Goal: Task Accomplishment & Management: Manage account settings

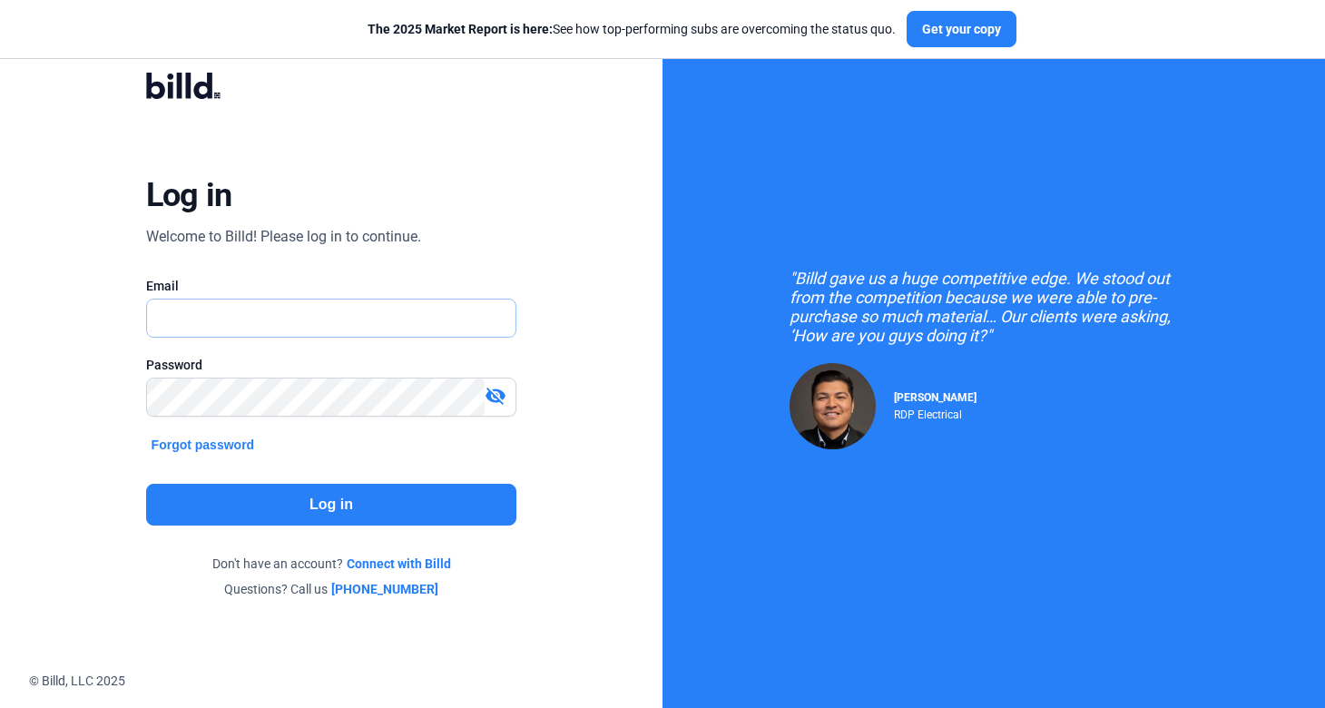
type input "[PERSON_NAME][EMAIL_ADDRESS][DOMAIN_NAME]"
click at [334, 483] on div "Log in Welcome to Billd! Please log in to continue. Email [PERSON_NAME][EMAIL_A…" at bounding box center [332, 335] width 478 height 578
click at [333, 492] on button "Log in" at bounding box center [331, 505] width 371 height 42
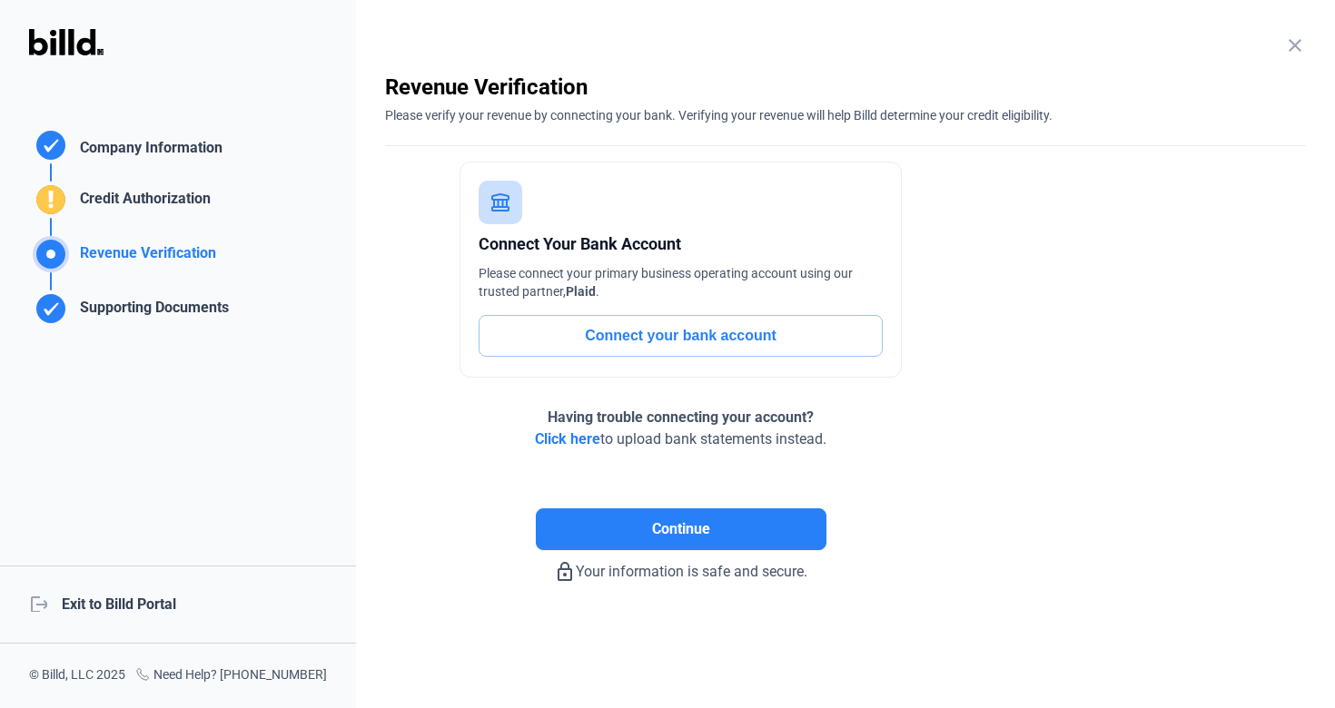
click at [136, 629] on div "logout Exit to Billd Portal" at bounding box center [178, 605] width 356 height 78
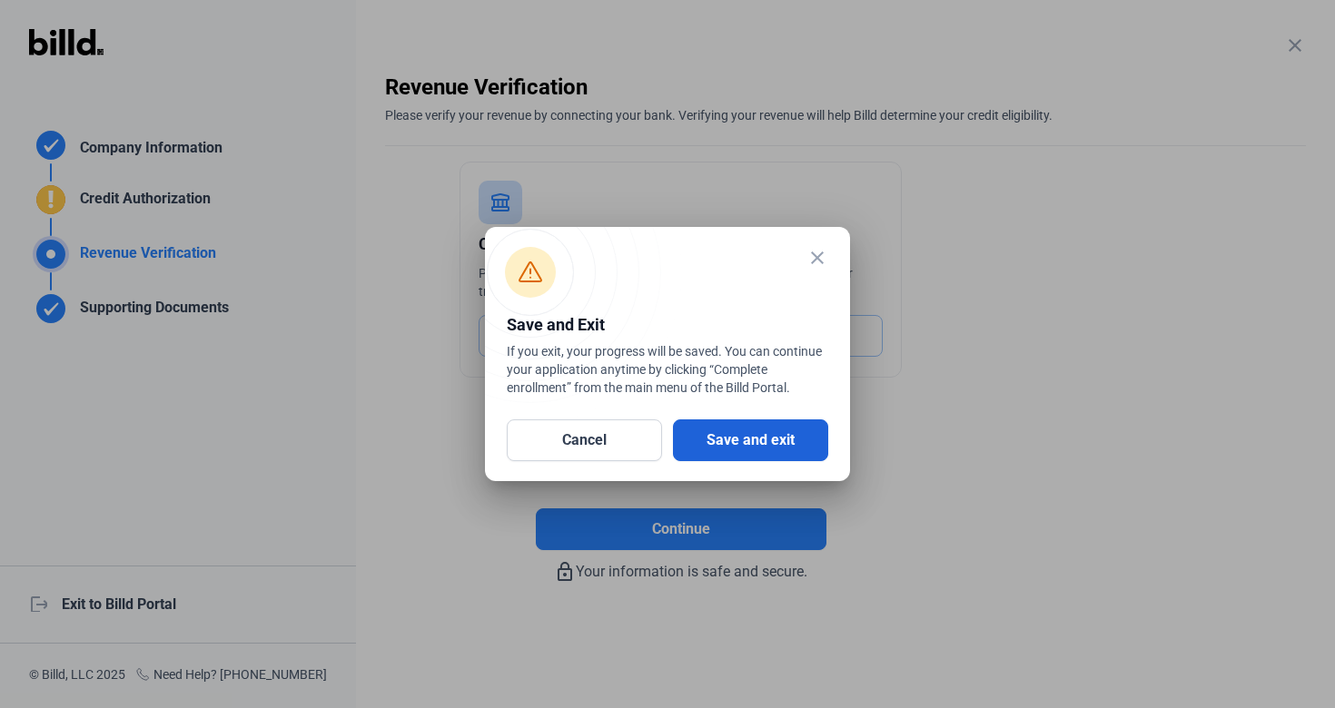
click at [715, 434] on button "Save and exit" at bounding box center [750, 440] width 155 height 42
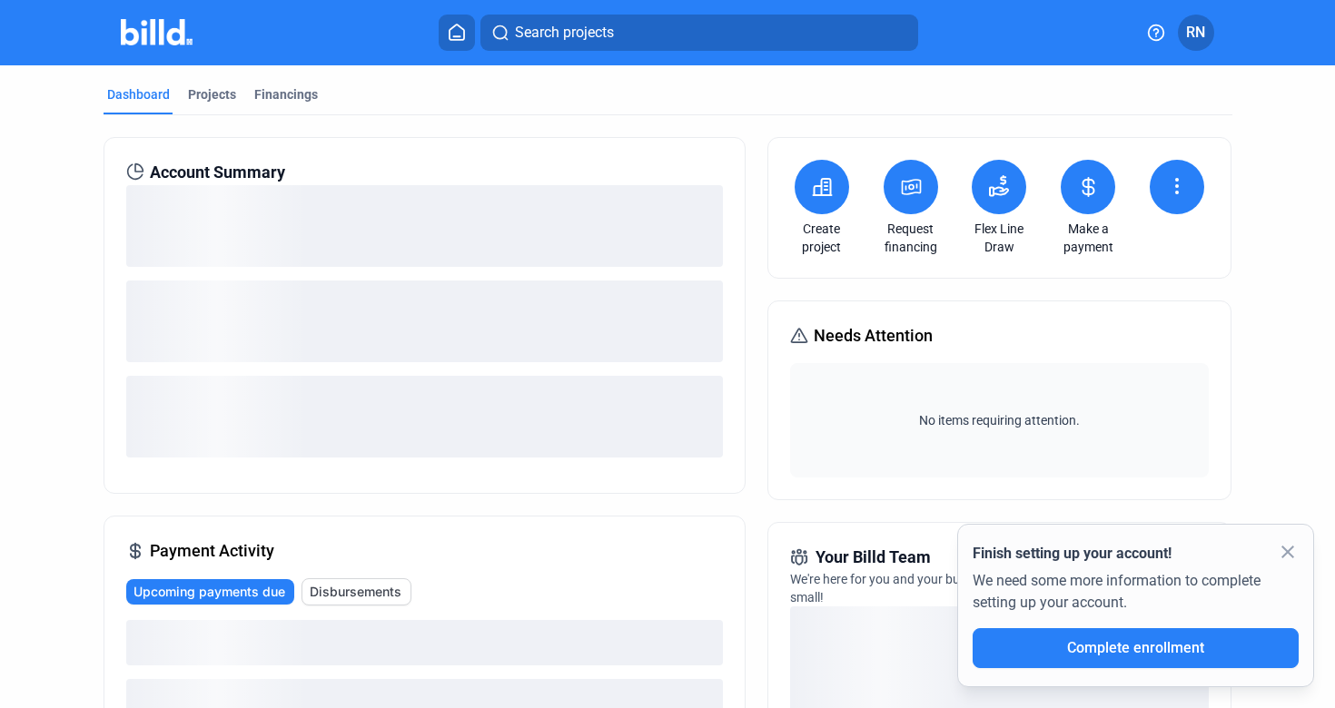
click at [1192, 36] on span "RN" at bounding box center [1195, 33] width 19 height 22
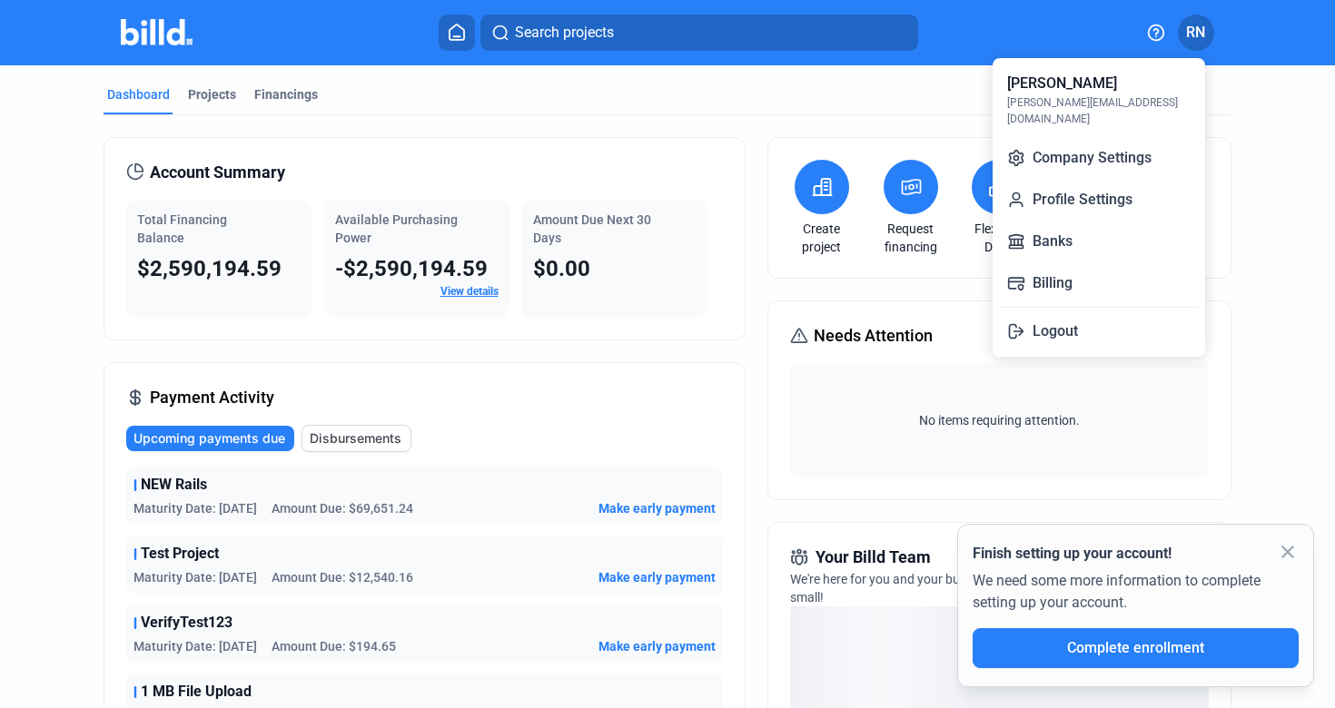
click at [953, 103] on div at bounding box center [667, 354] width 1335 height 708
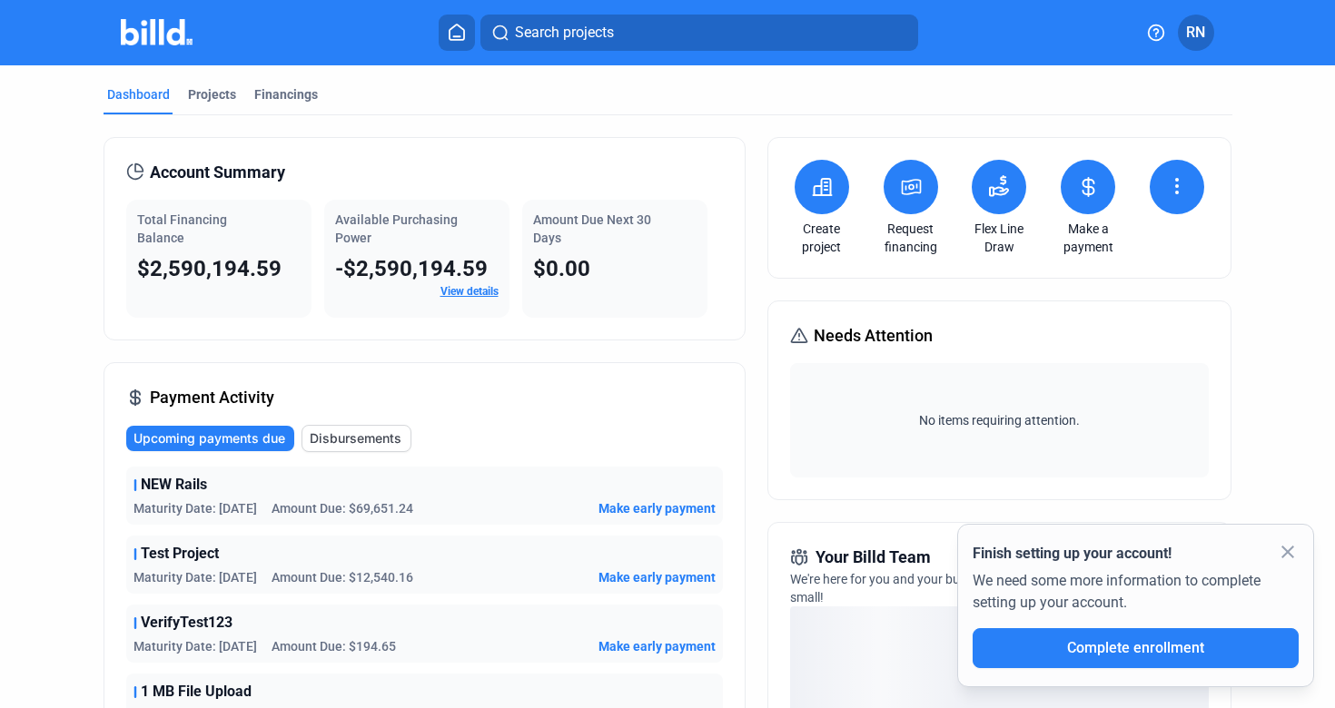
click at [1093, 199] on button at bounding box center [1087, 187] width 54 height 54
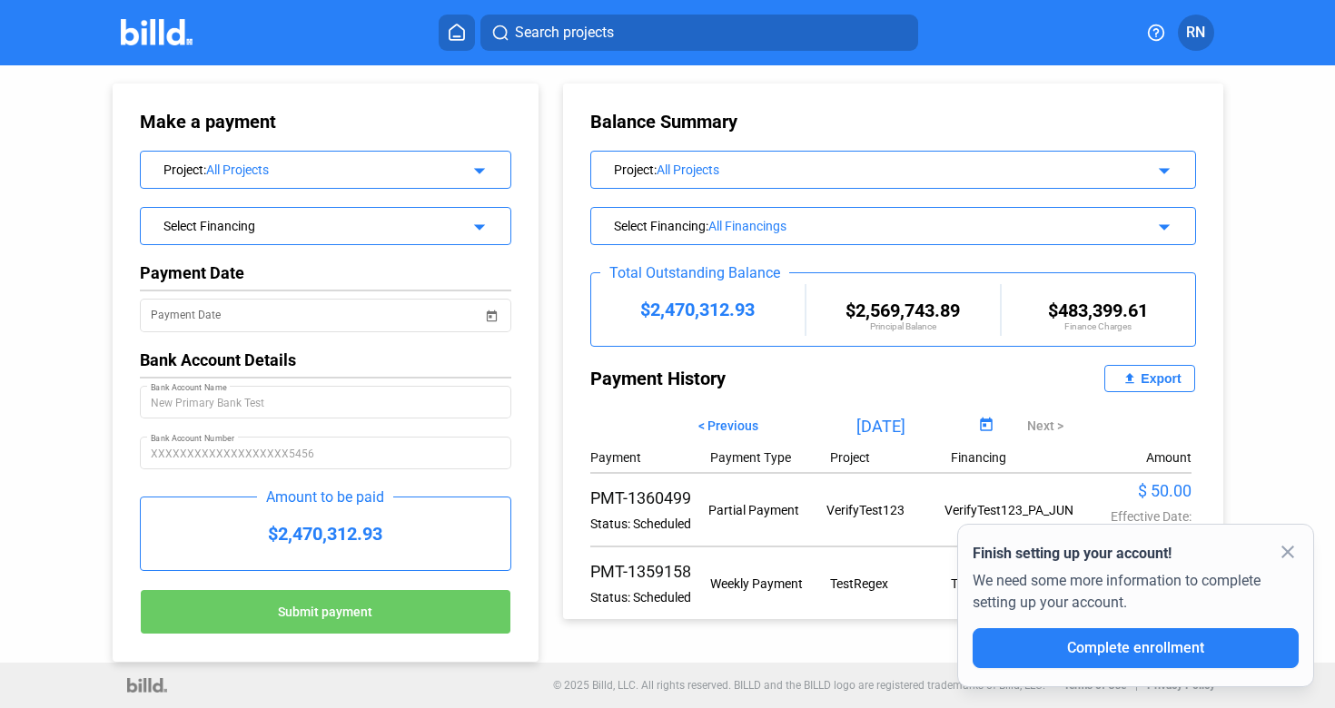
click at [458, 35] on icon at bounding box center [456, 32] width 15 height 15
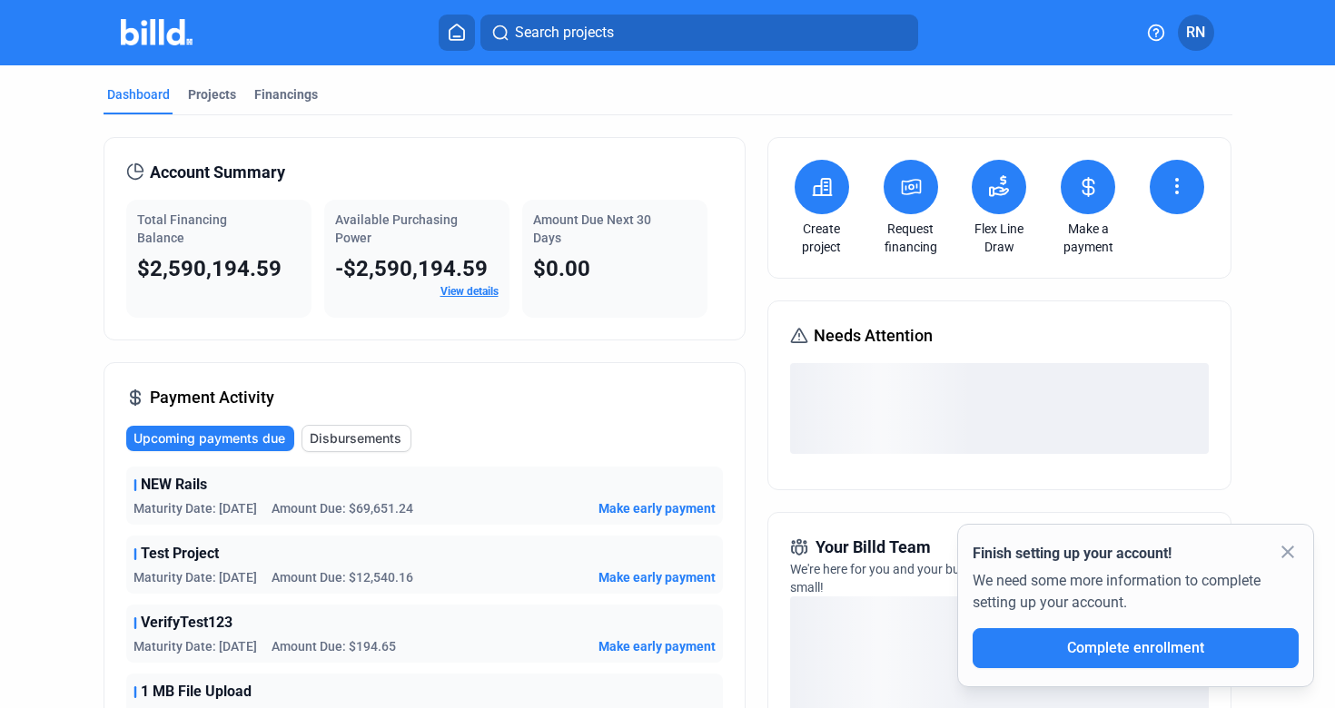
click at [1174, 182] on icon at bounding box center [1177, 186] width 22 height 22
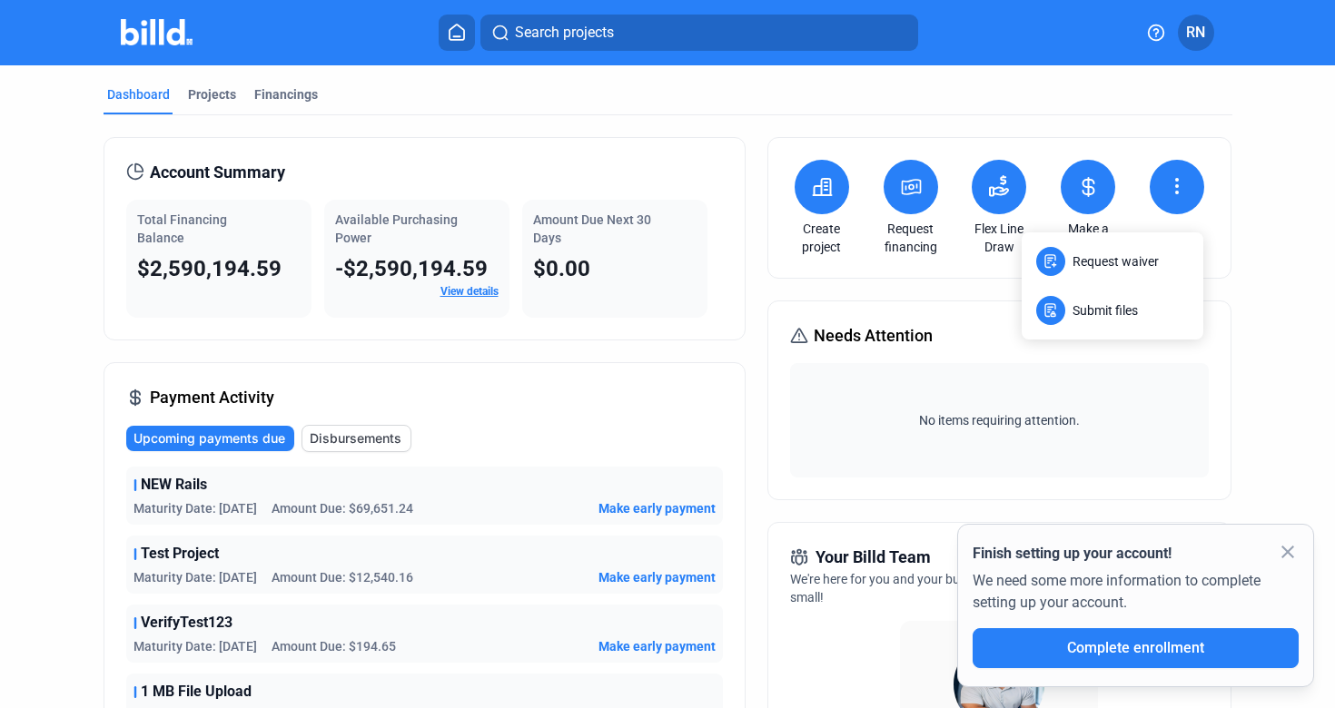
click at [1117, 109] on div at bounding box center [667, 354] width 1335 height 708
click at [1205, 215] on div "Create project Request financing Flex Line Draw Make a payment" at bounding box center [999, 208] width 464 height 142
click at [1125, 92] on div "Dashboard Projects Financings" at bounding box center [667, 99] width 1128 height 29
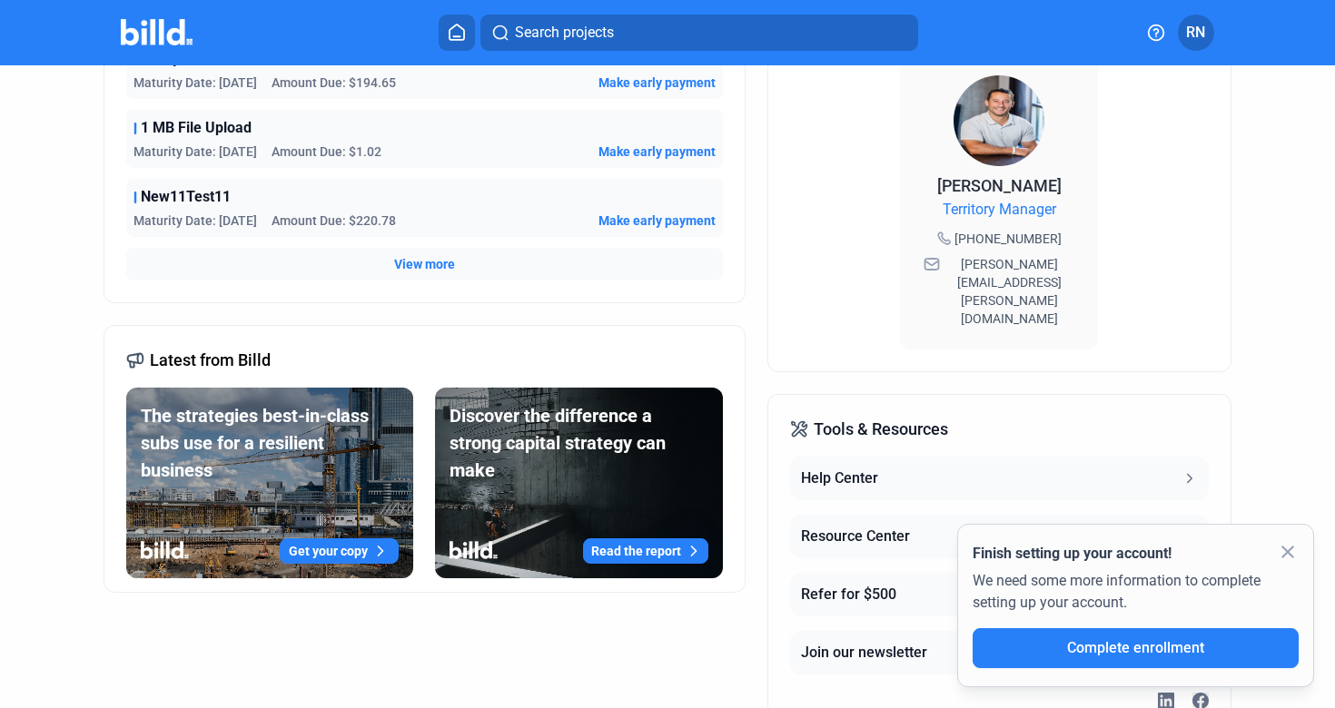
scroll to position [622, 0]
